Goal: Task Accomplishment & Management: Manage account settings

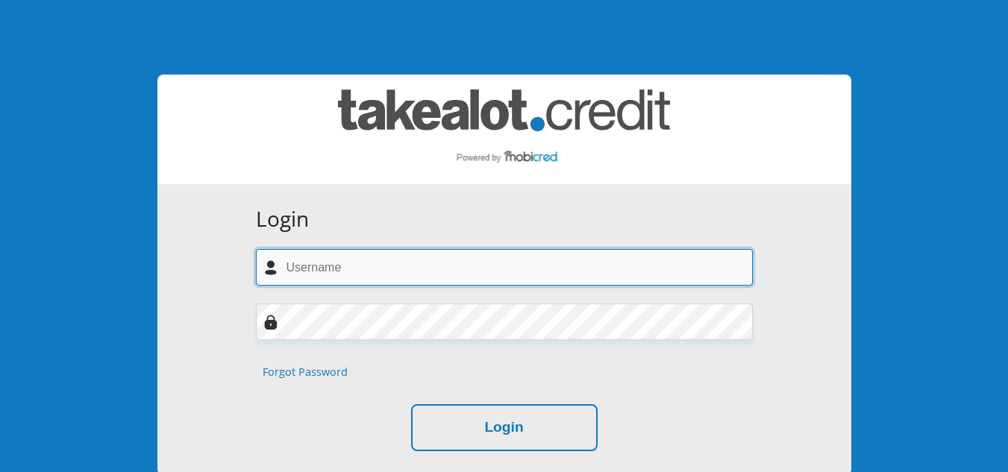
click at [336, 262] on input "text" at bounding box center [504, 267] width 497 height 37
type input "[EMAIL_ADDRESS][PERSON_NAME][DOMAIN_NAME]"
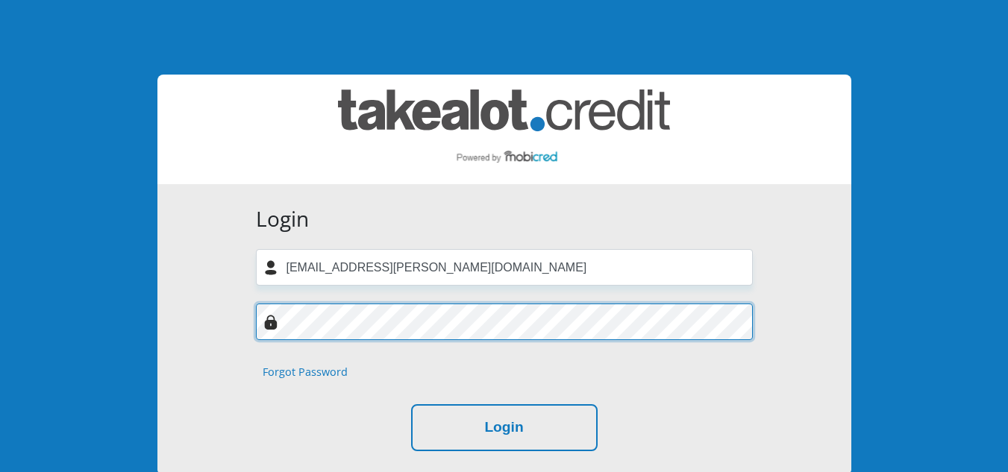
click at [411, 404] on button "Login" at bounding box center [504, 427] width 187 height 47
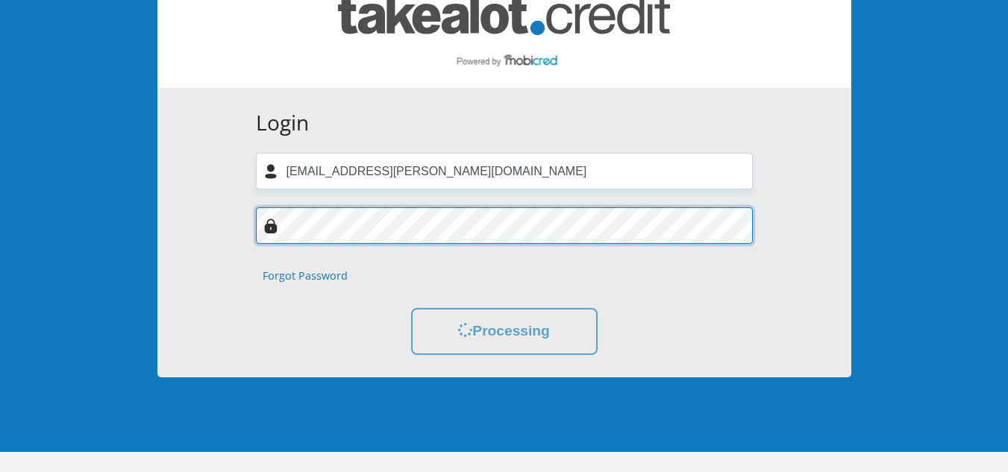
scroll to position [98, 0]
